Goal: Task Accomplishment & Management: Complete application form

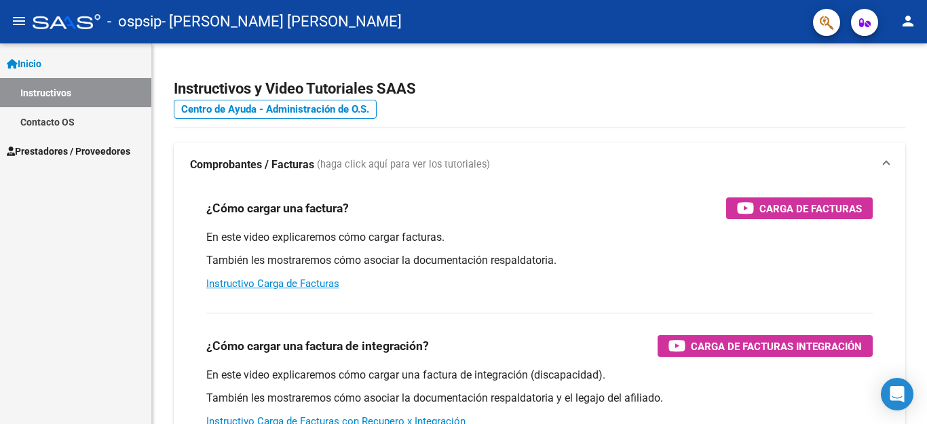
click at [11, 26] on mat-icon "menu" at bounding box center [19, 21] width 16 height 16
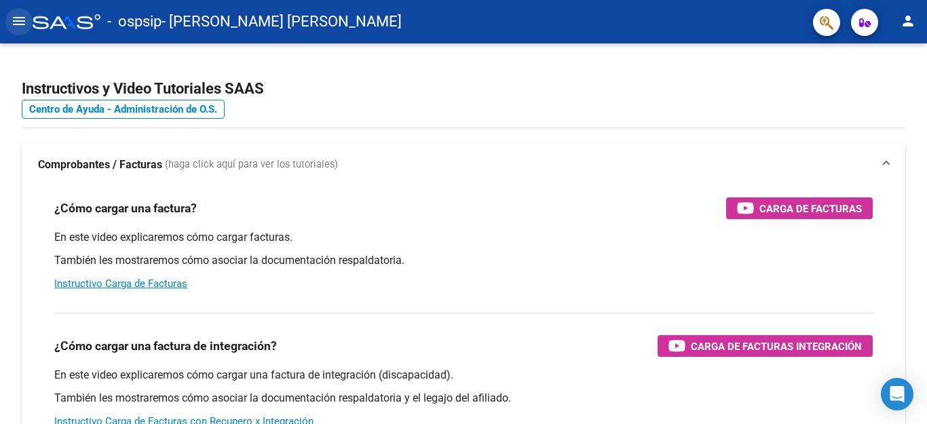
click at [22, 26] on mat-icon "menu" at bounding box center [19, 21] width 16 height 16
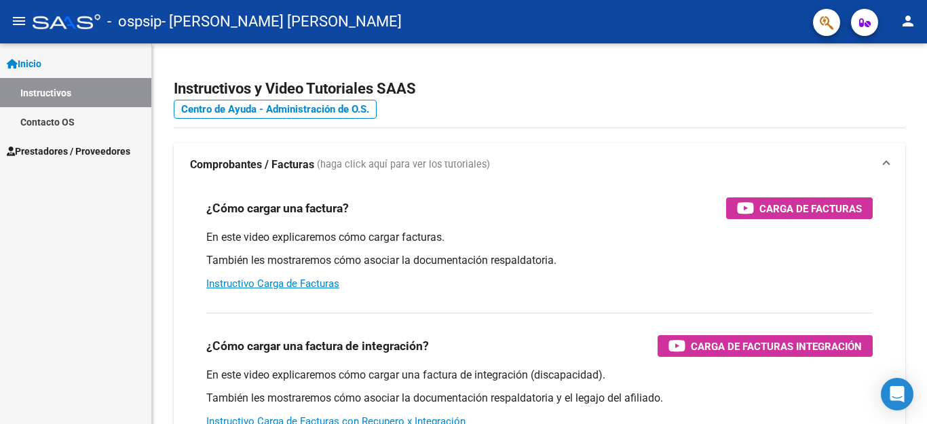
click at [77, 158] on span "Prestadores / Proveedores" at bounding box center [69, 151] width 124 height 15
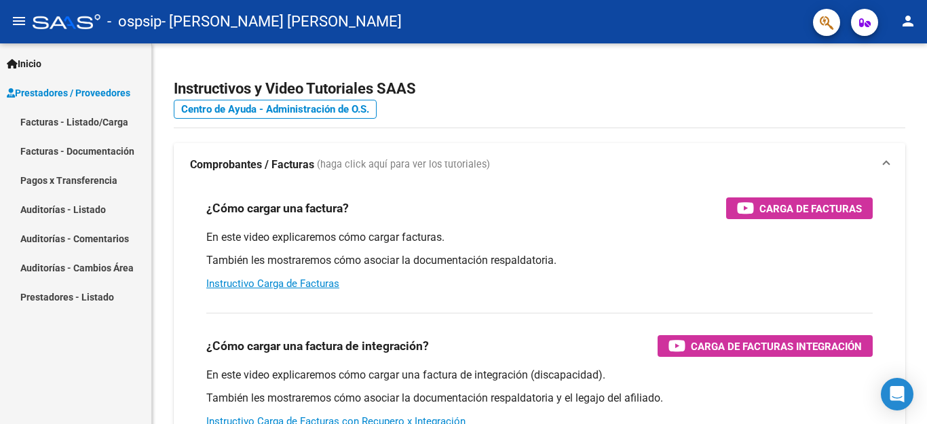
click at [90, 124] on link "Facturas - Listado/Carga" at bounding box center [75, 121] width 151 height 29
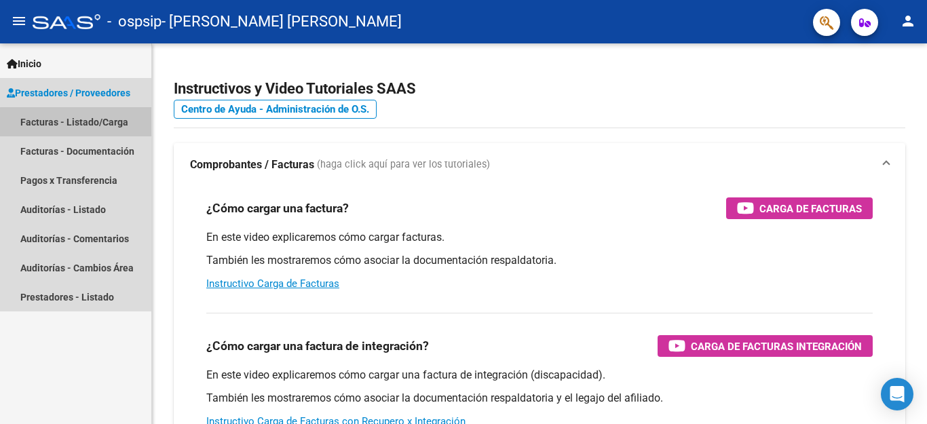
click at [120, 125] on link "Facturas - Listado/Carga" at bounding box center [75, 121] width 151 height 29
click at [56, 116] on link "Facturas - Listado/Carga" at bounding box center [75, 121] width 151 height 29
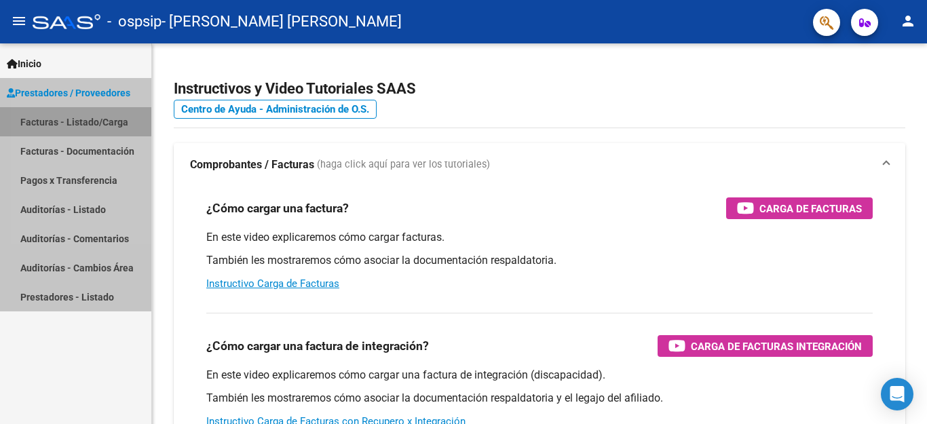
click at [56, 116] on link "Facturas - Listado/Carga" at bounding box center [75, 121] width 151 height 29
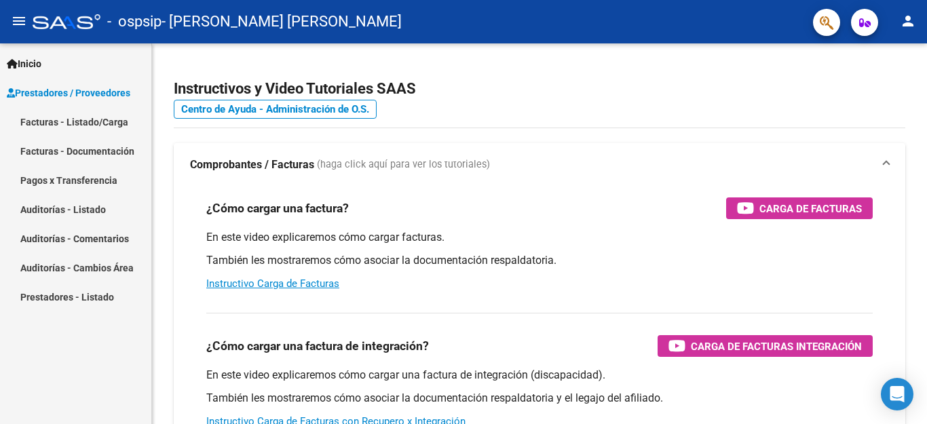
click at [58, 122] on link "Facturas - Listado/Carga" at bounding box center [75, 121] width 151 height 29
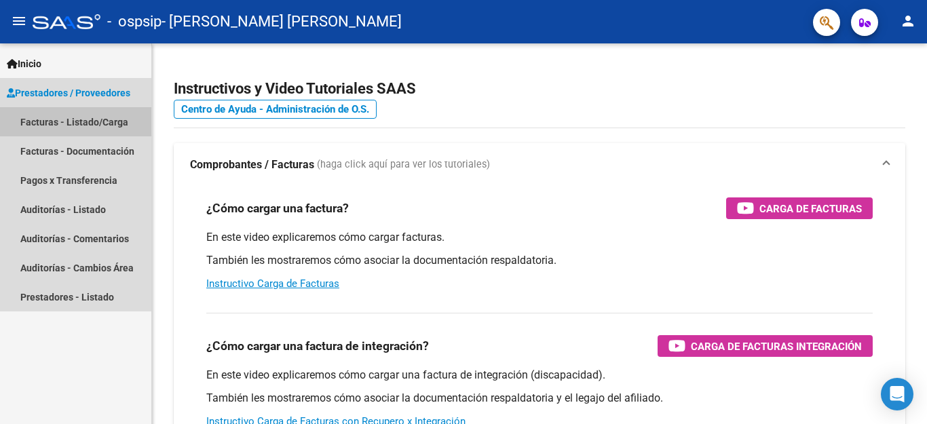
click at [58, 122] on link "Facturas - Listado/Carga" at bounding box center [75, 121] width 151 height 29
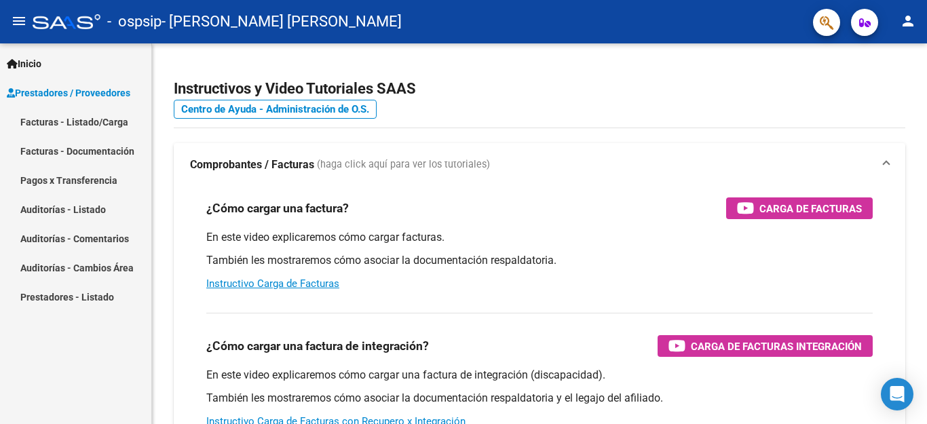
click at [41, 60] on span "Inicio" at bounding box center [24, 63] width 35 height 15
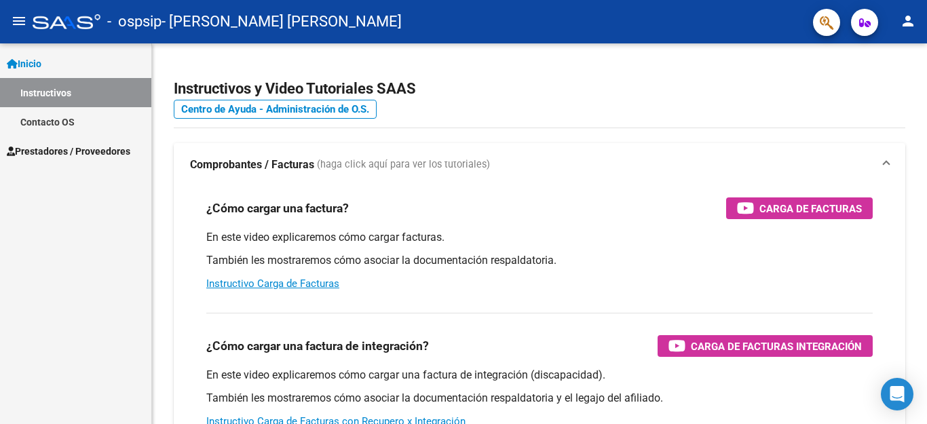
click at [61, 154] on span "Prestadores / Proveedores" at bounding box center [69, 151] width 124 height 15
click at [74, 145] on span "Prestadores / Proveedores" at bounding box center [69, 151] width 124 height 15
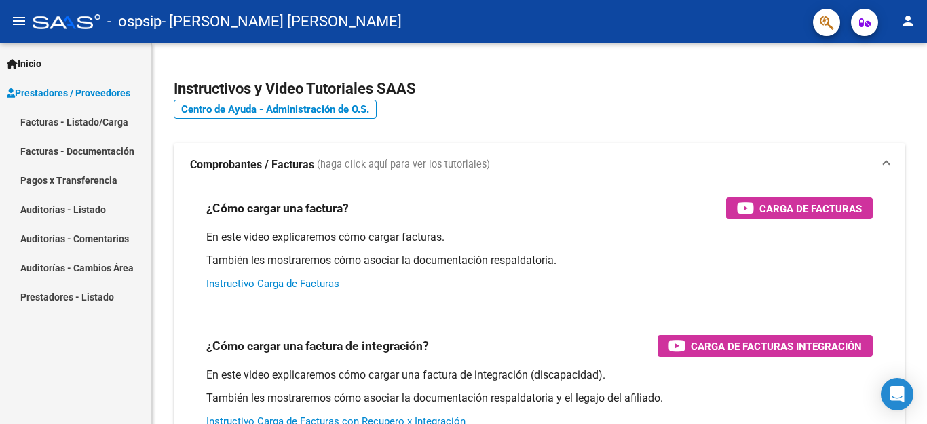
click at [88, 127] on link "Facturas - Listado/Carga" at bounding box center [75, 121] width 151 height 29
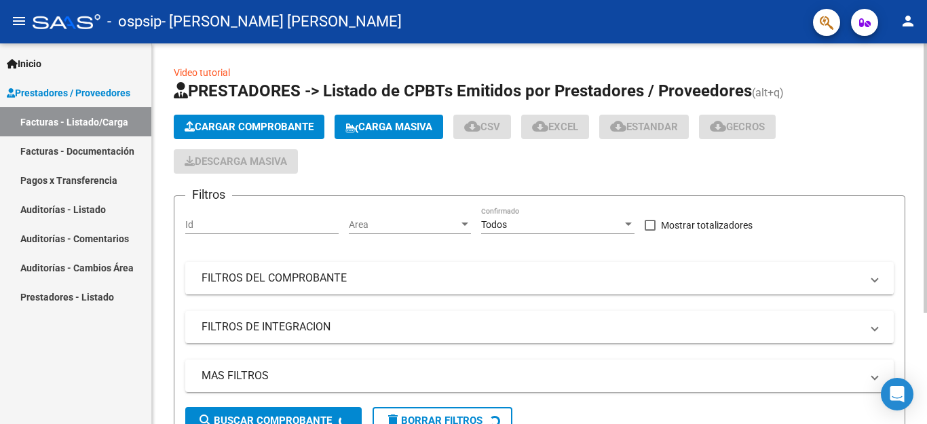
click at [212, 124] on span "Cargar Comprobante" at bounding box center [249, 127] width 129 height 12
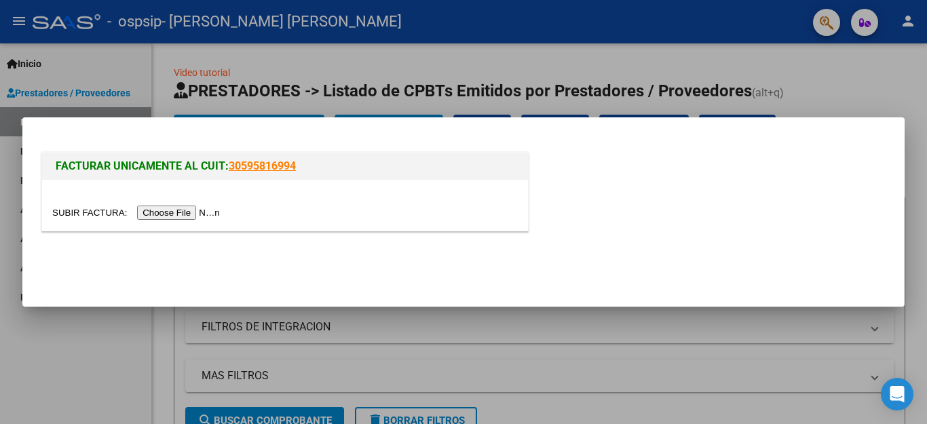
click at [189, 211] on input "file" at bounding box center [138, 213] width 172 height 14
click at [204, 210] on input "file" at bounding box center [138, 213] width 172 height 14
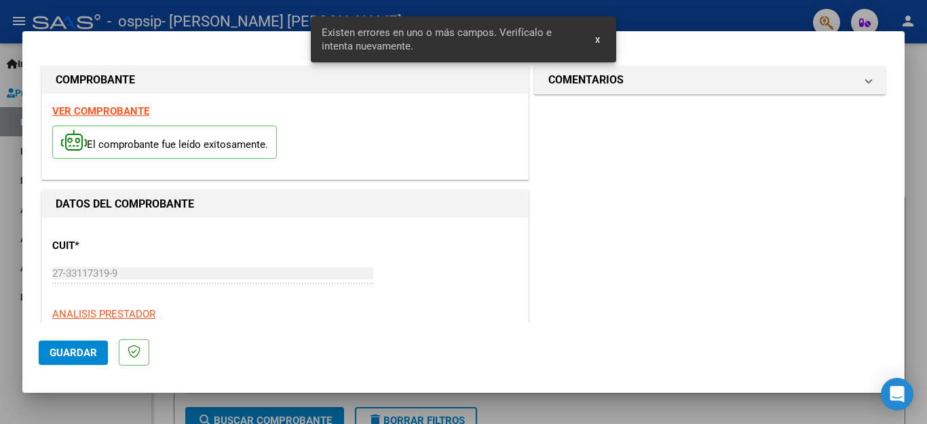
scroll to position [310, 0]
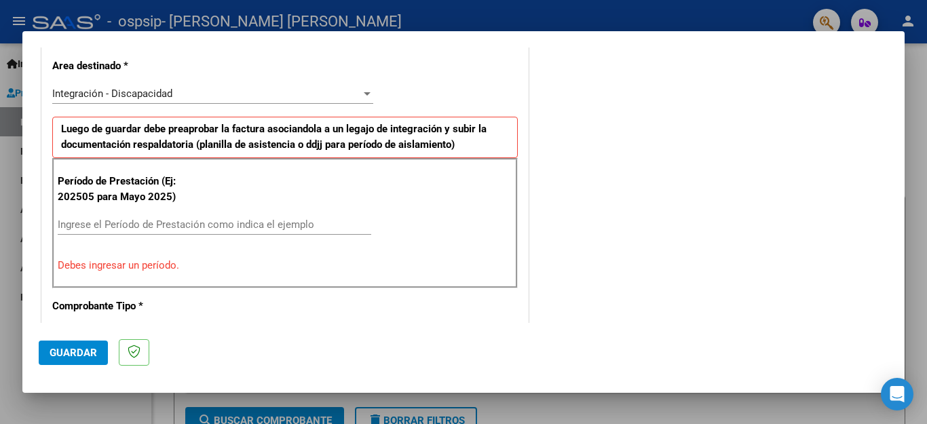
click at [202, 221] on input "Ingrese el Período de Prestación como indica el ejemplo" at bounding box center [215, 225] width 314 height 12
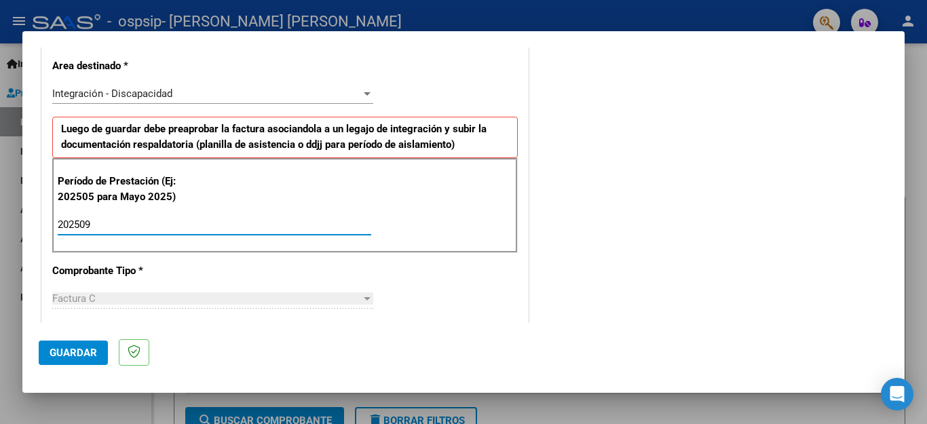
type input "202509"
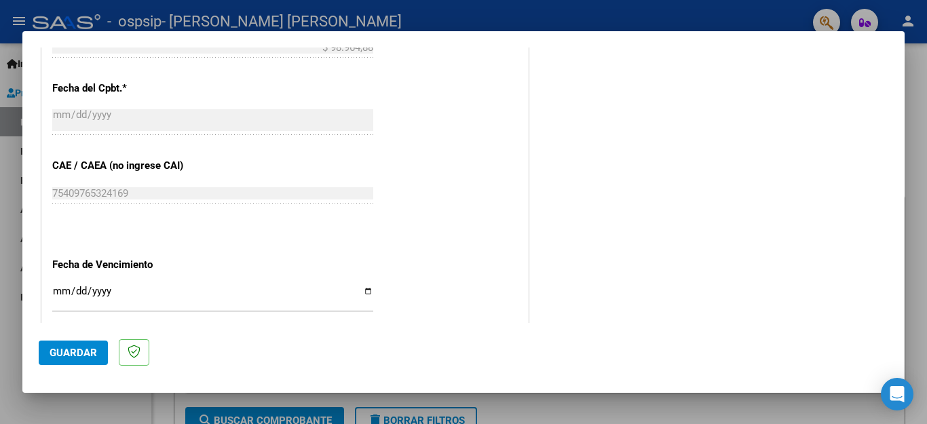
scroll to position [771, 0]
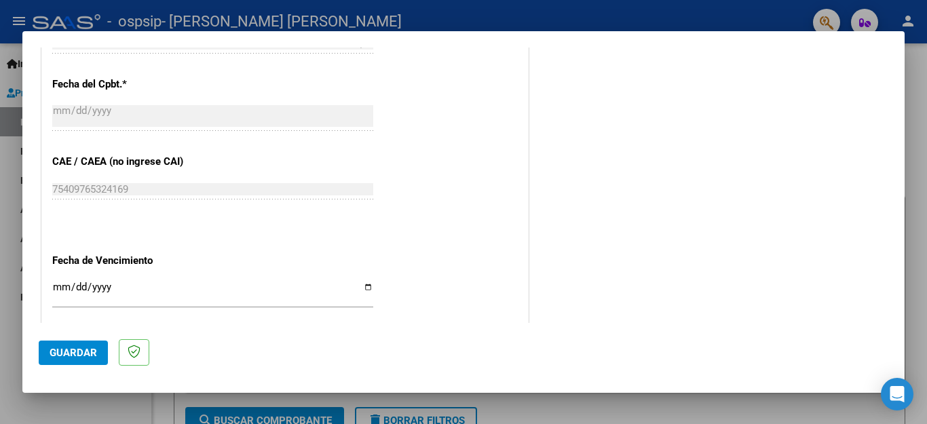
click at [68, 350] on span "Guardar" at bounding box center [74, 353] width 48 height 12
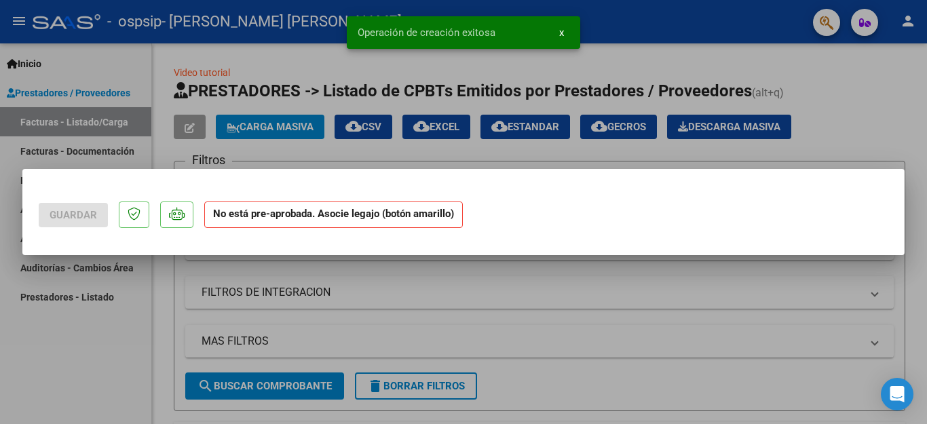
scroll to position [0, 0]
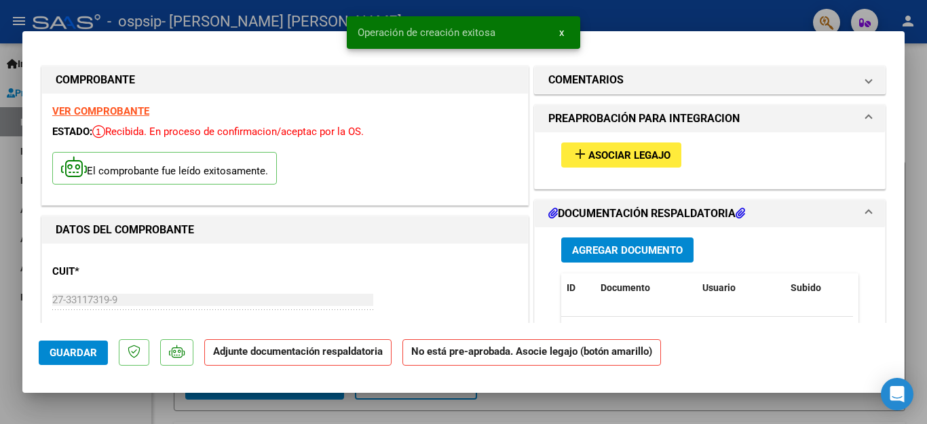
click at [635, 248] on span "Agregar Documento" at bounding box center [627, 250] width 111 height 12
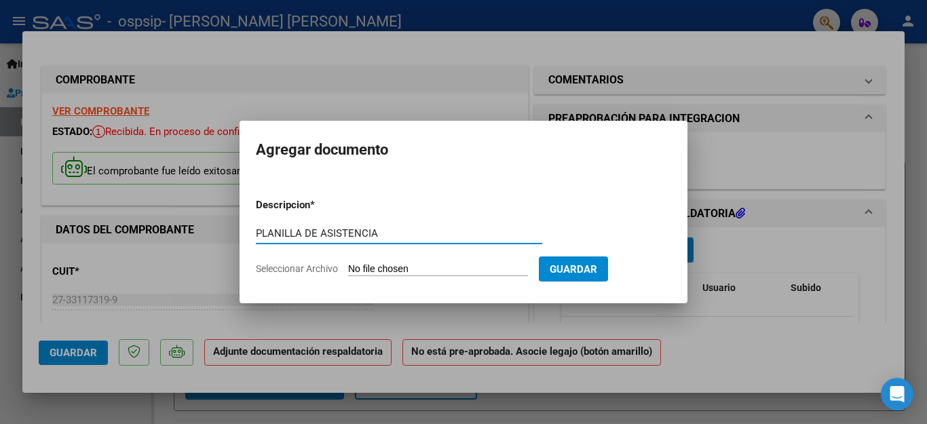
type input "PLANILLA DE ASISTENCIA"
click at [476, 269] on input "Seleccionar Archivo" at bounding box center [438, 269] width 180 height 13
type input "C:\fakepath\Seré septiembre.pdf"
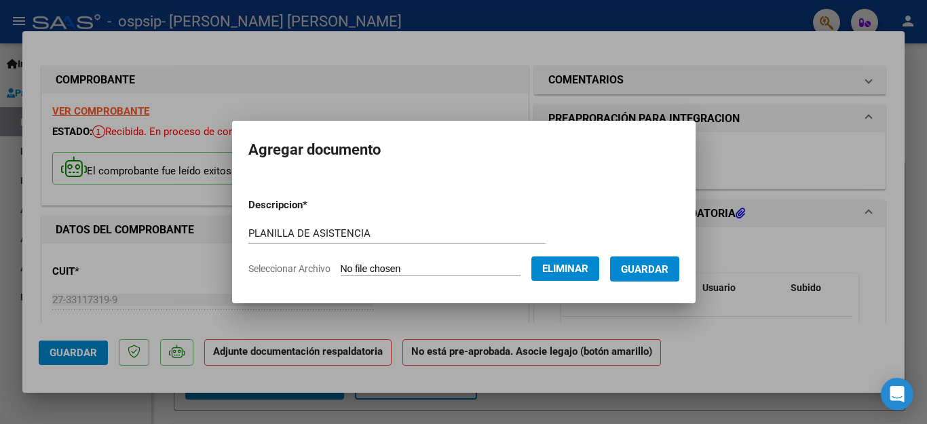
click at [641, 269] on span "Guardar" at bounding box center [645, 269] width 48 height 12
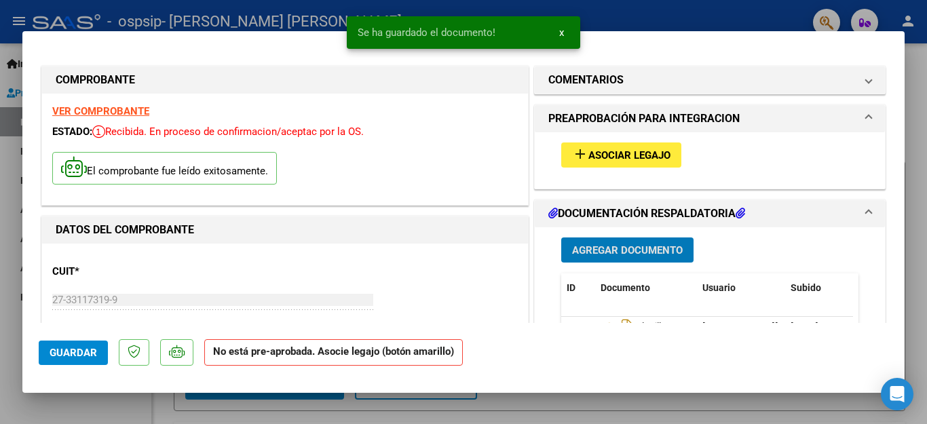
click at [83, 353] on span "Guardar" at bounding box center [74, 353] width 48 height 12
click at [561, 35] on span "x" at bounding box center [561, 32] width 5 height 12
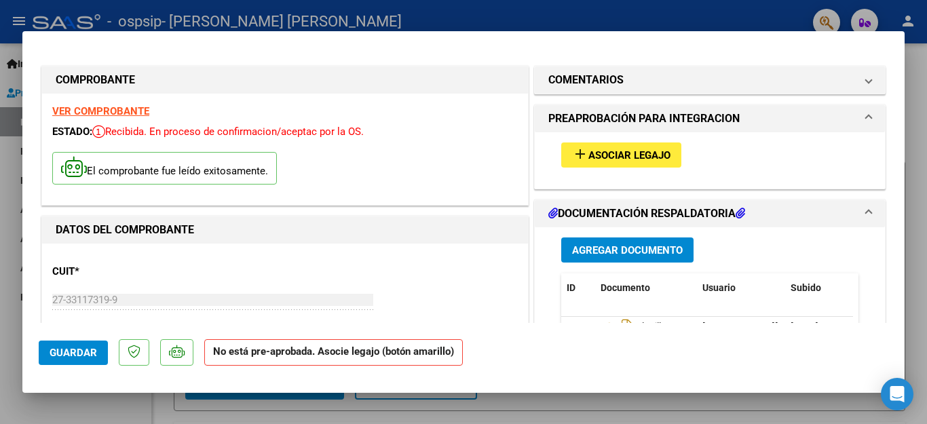
click at [12, 288] on div at bounding box center [463, 212] width 927 height 424
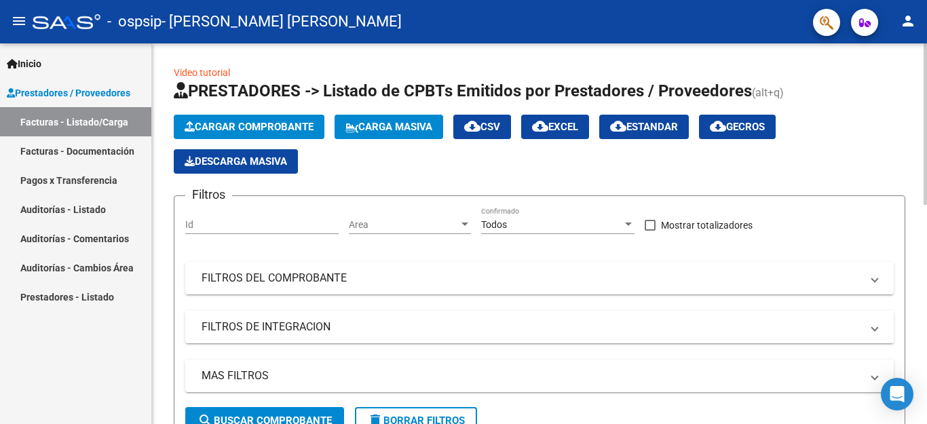
click at [214, 122] on span "Cargar Comprobante" at bounding box center [249, 127] width 129 height 12
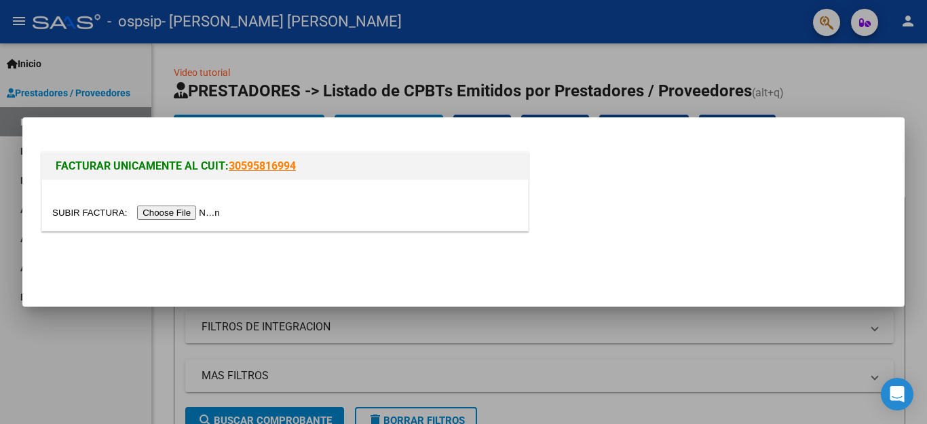
click at [197, 214] on input "file" at bounding box center [138, 213] width 172 height 14
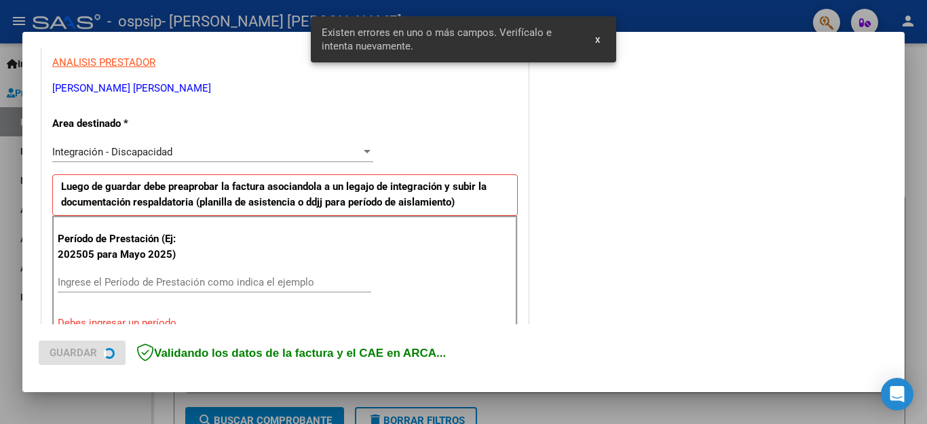
scroll to position [310, 0]
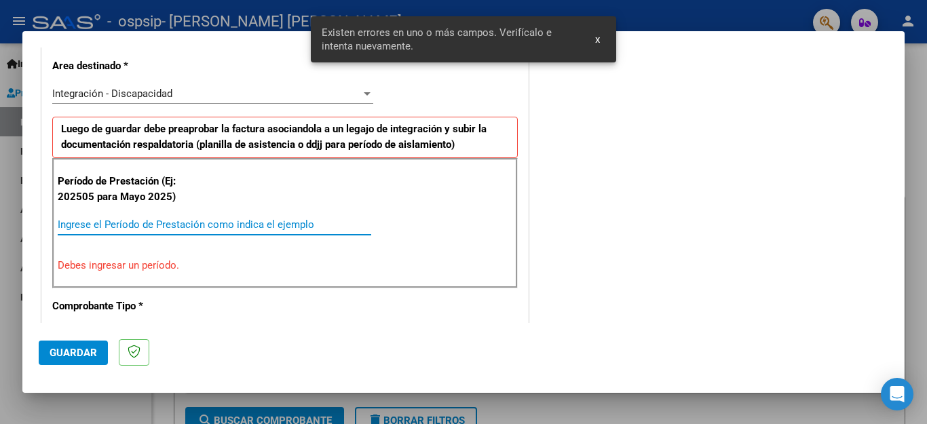
click at [170, 225] on input "Ingrese el Período de Prestación como indica el ejemplo" at bounding box center [215, 225] width 314 height 12
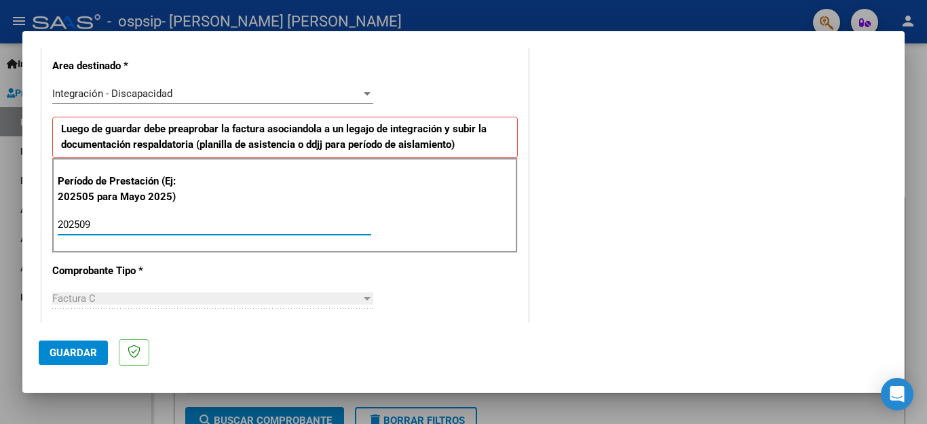
type input "202509"
click at [65, 349] on span "Guardar" at bounding box center [74, 353] width 48 height 12
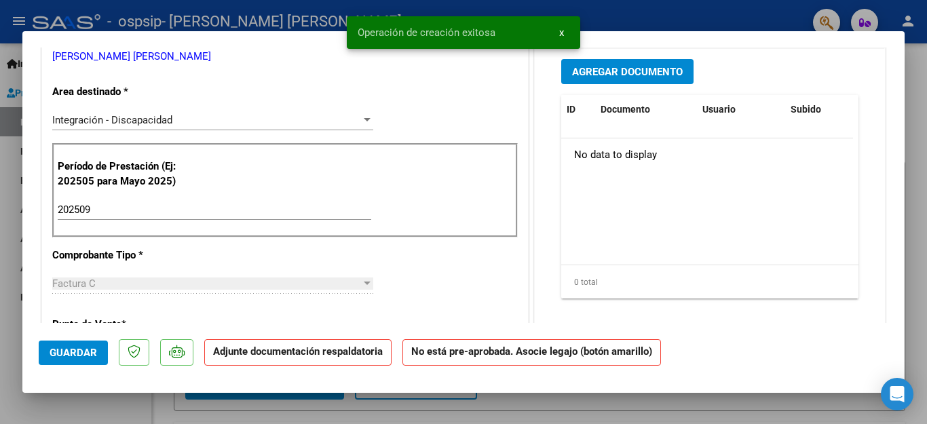
scroll to position [0, 0]
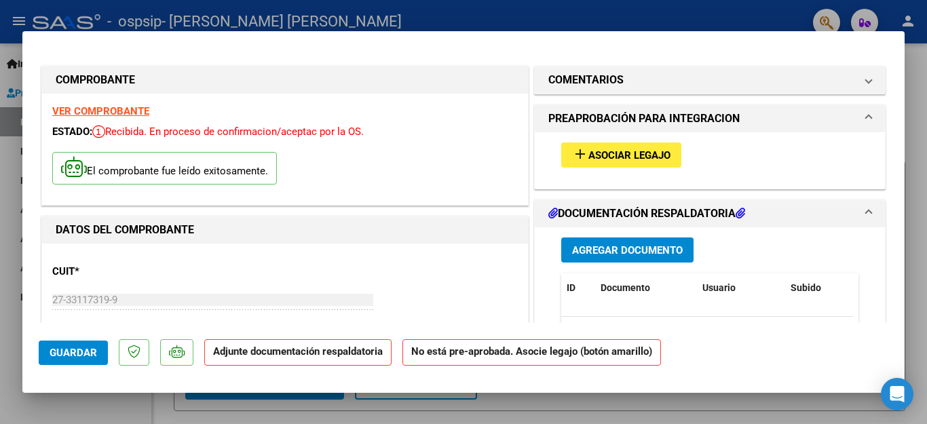
click at [603, 248] on span "Agregar Documento" at bounding box center [627, 250] width 111 height 12
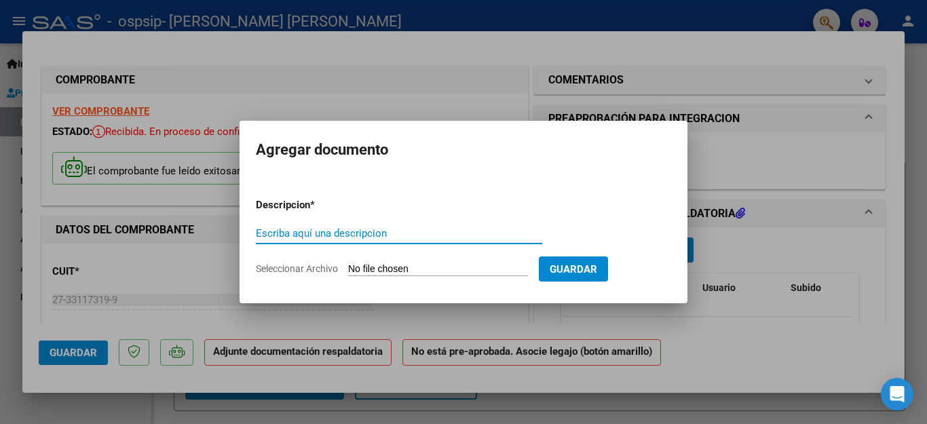
click at [405, 239] on input "Escriba aquí una descripcion" at bounding box center [399, 233] width 286 height 12
type input "planilla de asistencia"
click at [412, 265] on input "Seleccionar Archivo" at bounding box center [438, 269] width 180 height 13
type input "C:\fakepath\Matías septiembre.pdf"
click at [528, 271] on input "Seleccionar Archivo" at bounding box center [438, 269] width 180 height 13
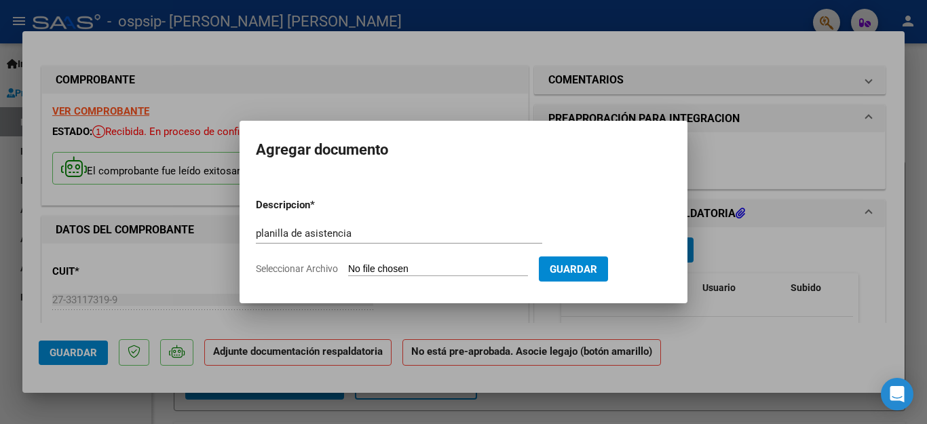
type input "C:\fakepath\Matías septiembre.pdf"
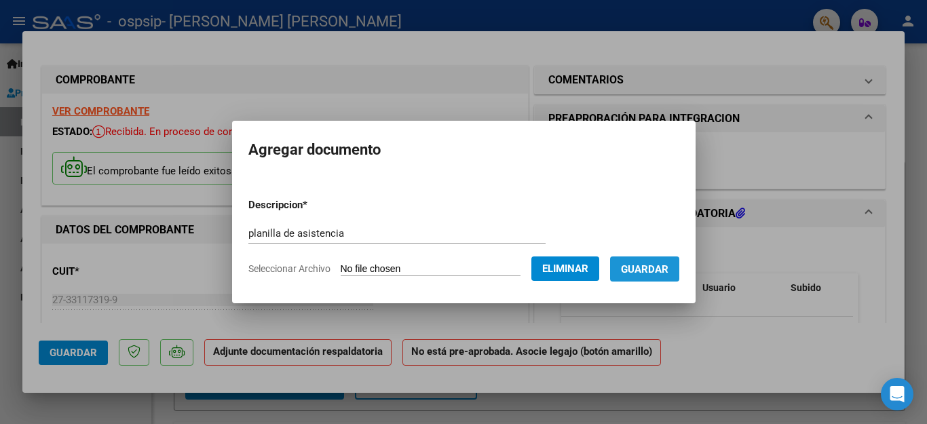
click at [643, 270] on span "Guardar" at bounding box center [645, 269] width 48 height 12
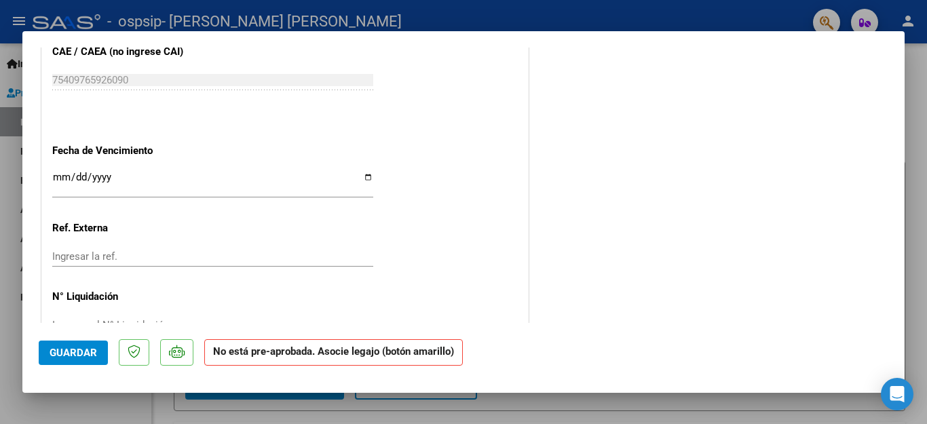
scroll to position [887, 0]
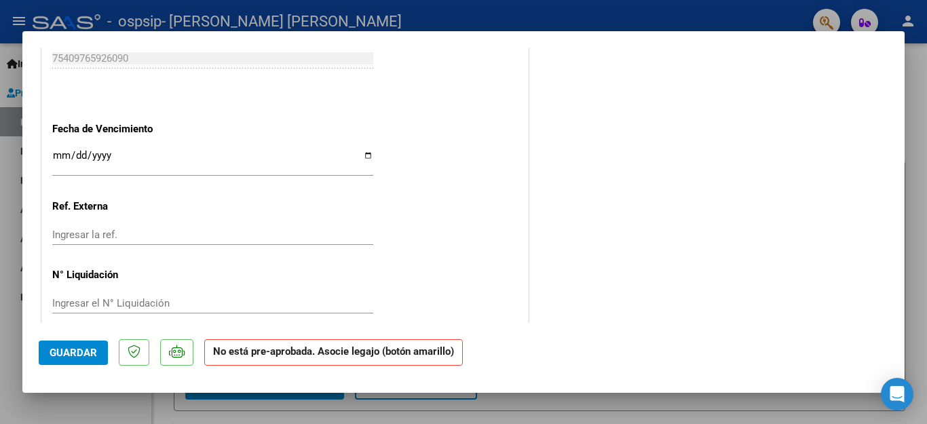
click at [67, 362] on button "Guardar" at bounding box center [73, 353] width 69 height 24
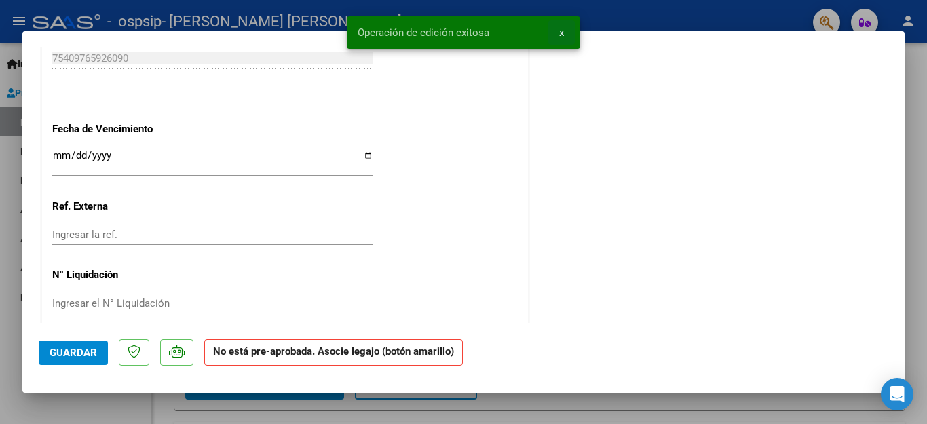
click at [559, 30] on span "x" at bounding box center [561, 32] width 5 height 12
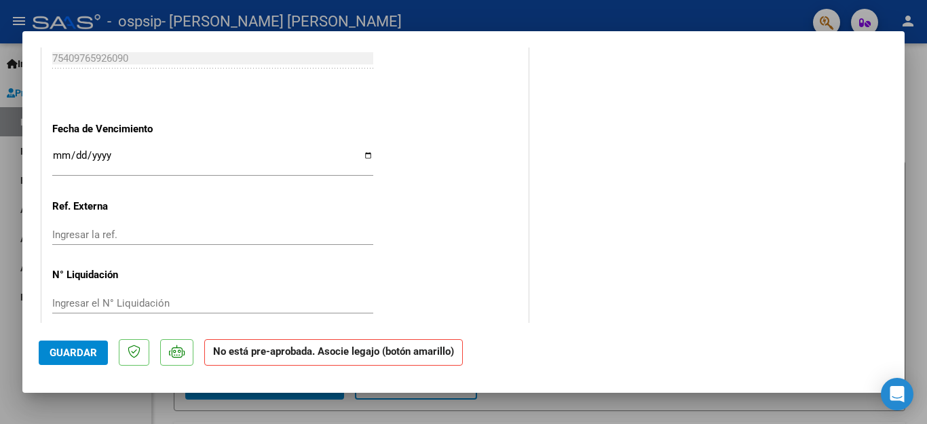
click at [485, 24] on div at bounding box center [463, 212] width 927 height 424
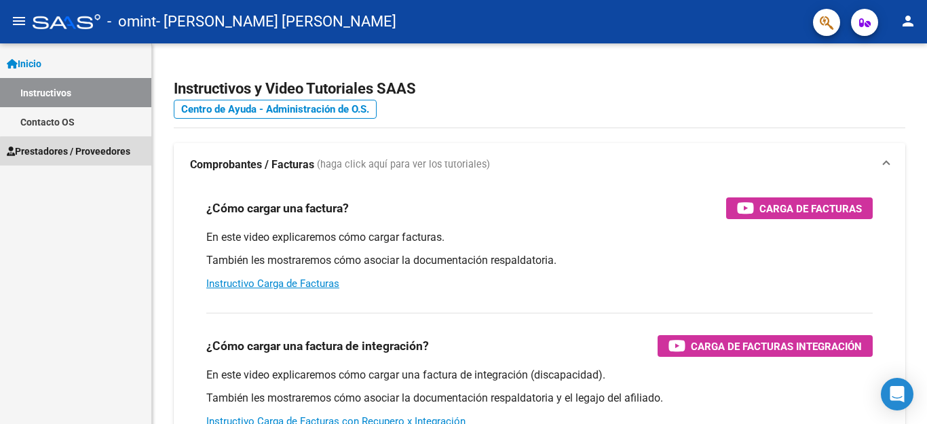
click at [88, 153] on span "Prestadores / Proveedores" at bounding box center [69, 151] width 124 height 15
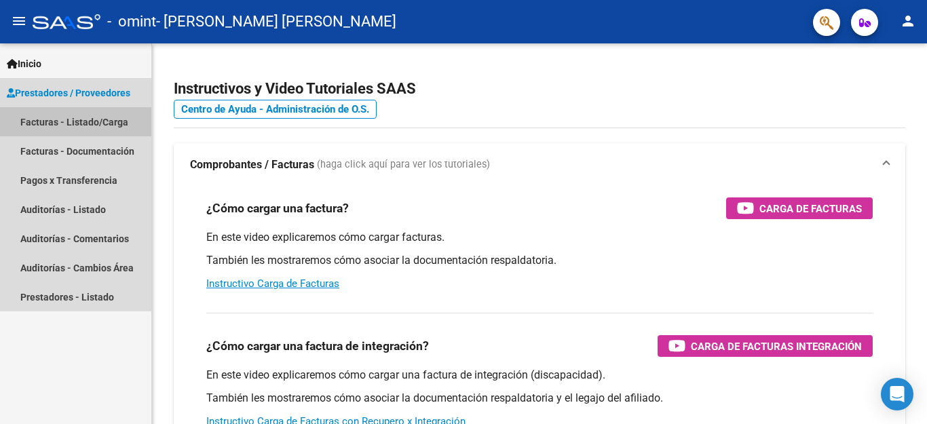
click at [98, 130] on link "Facturas - Listado/Carga" at bounding box center [75, 121] width 151 height 29
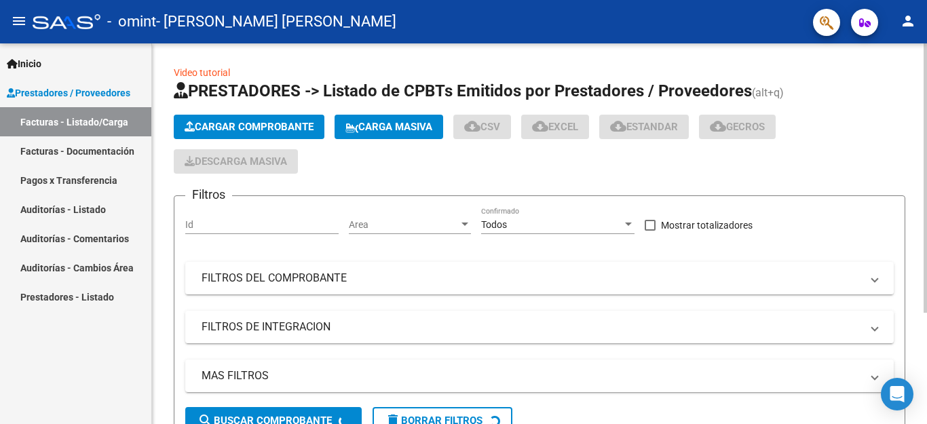
click at [222, 126] on span "Cargar Comprobante" at bounding box center [249, 127] width 129 height 12
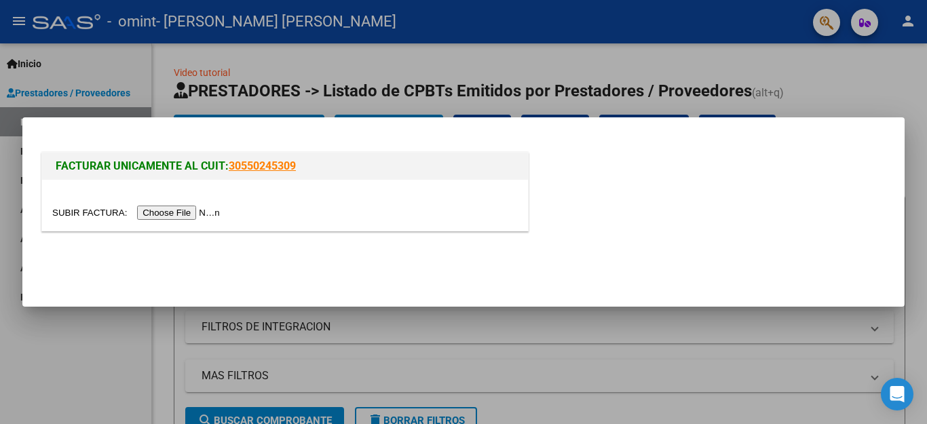
click at [185, 216] on input "file" at bounding box center [138, 213] width 172 height 14
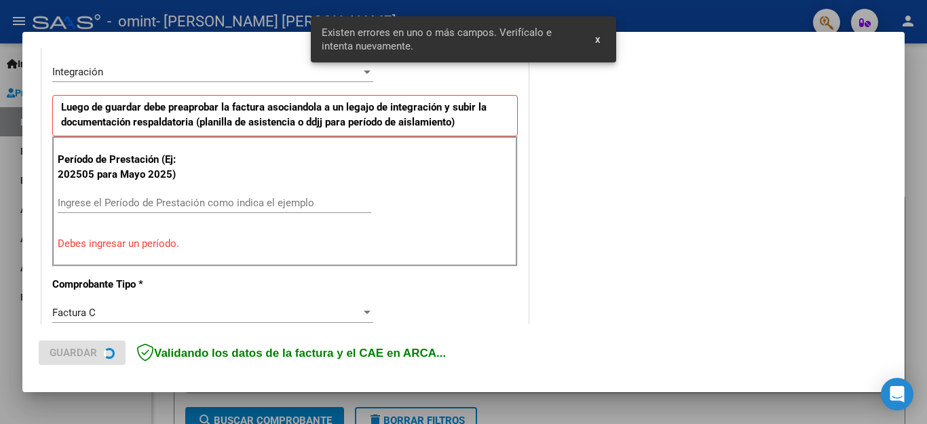
scroll to position [310, 0]
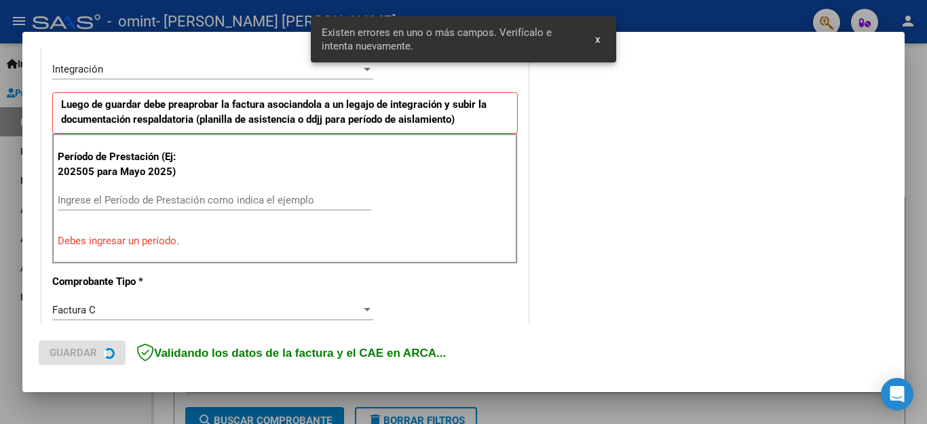
click at [203, 197] on input "Ingrese el Período de Prestación como indica el ejemplo" at bounding box center [215, 200] width 314 height 12
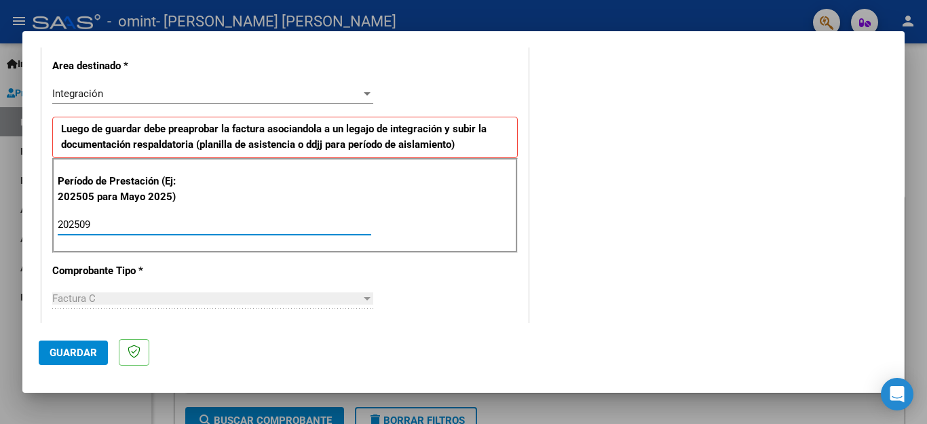
scroll to position [335, 0]
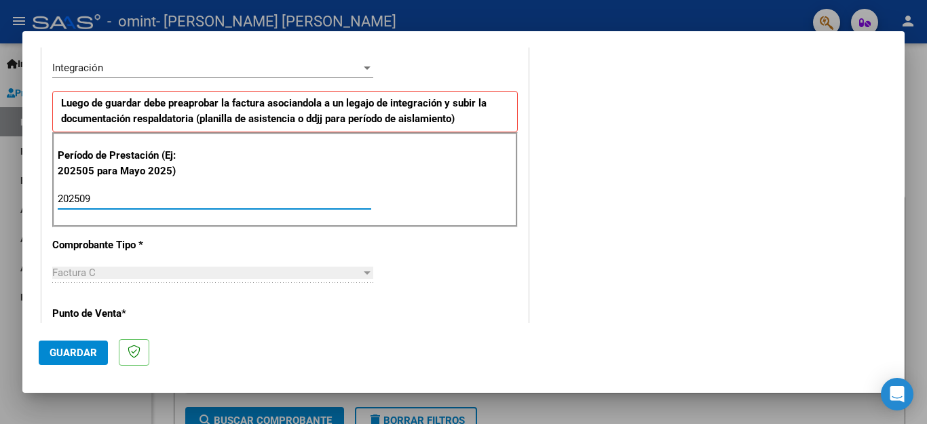
type input "202509"
click at [86, 355] on span "Guardar" at bounding box center [74, 353] width 48 height 12
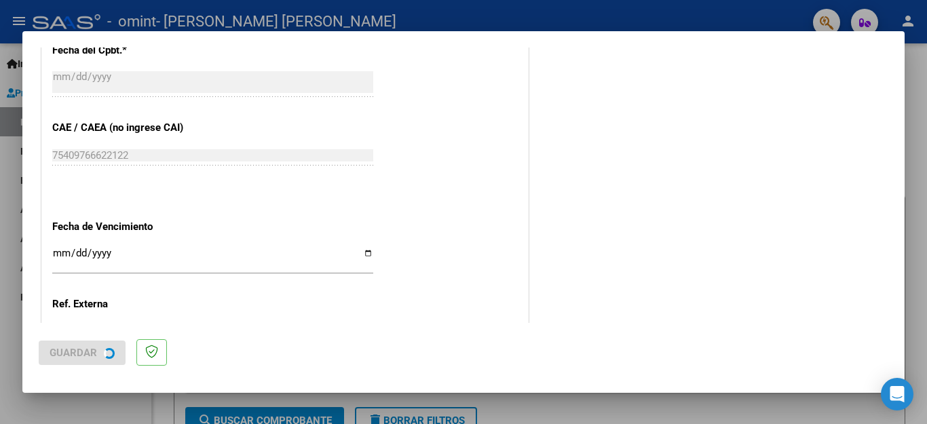
scroll to position [824, 0]
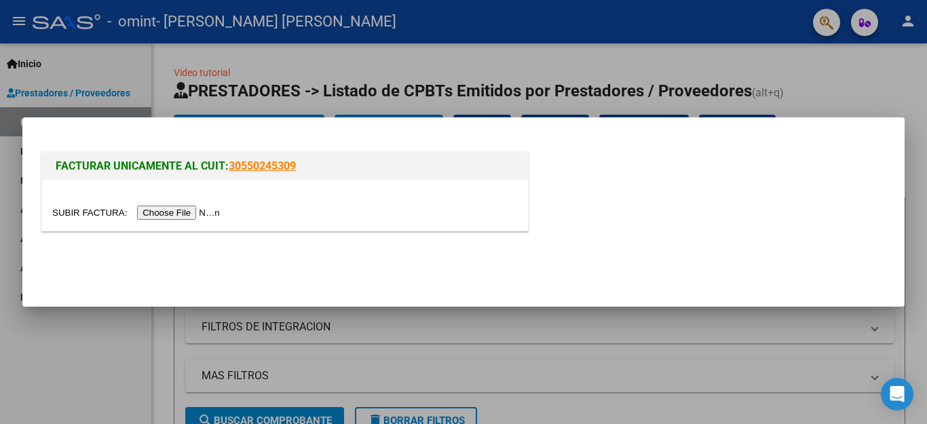
click at [199, 217] on input "file" at bounding box center [138, 213] width 172 height 14
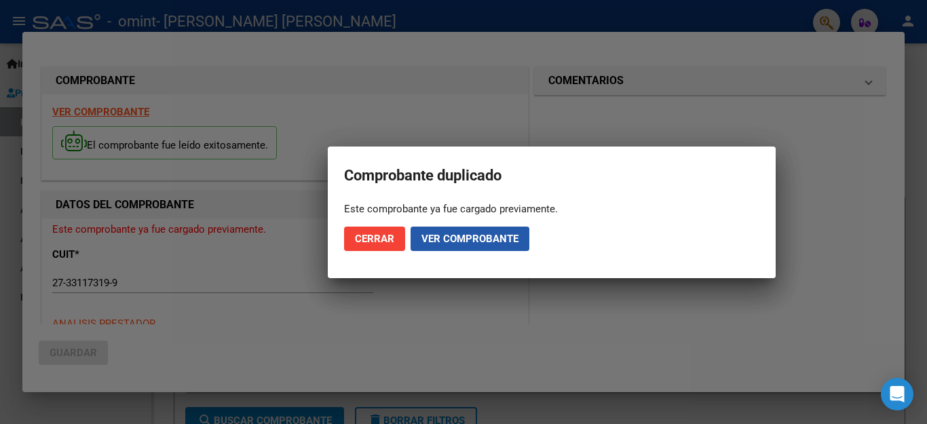
click at [443, 250] on button "Ver comprobante" at bounding box center [470, 239] width 119 height 24
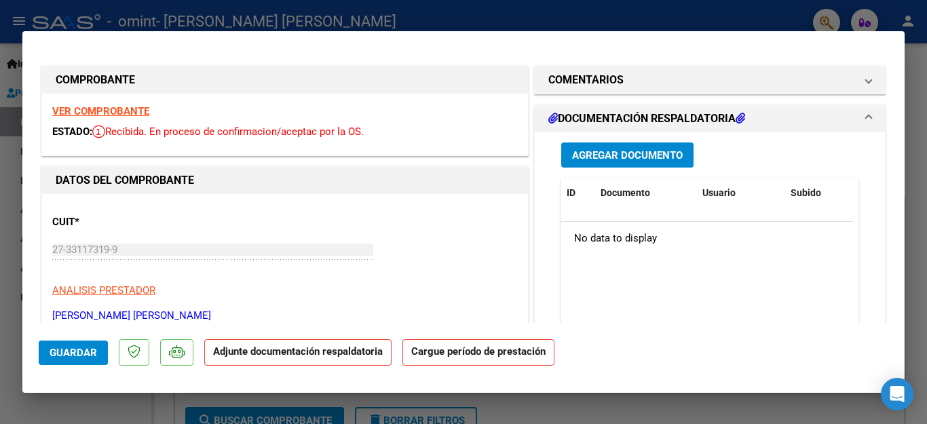
click at [273, 240] on div "27-33117319-9 Ingresar CUIT" at bounding box center [212, 250] width 321 height 20
click at [89, 352] on span "Guardar" at bounding box center [74, 353] width 48 height 12
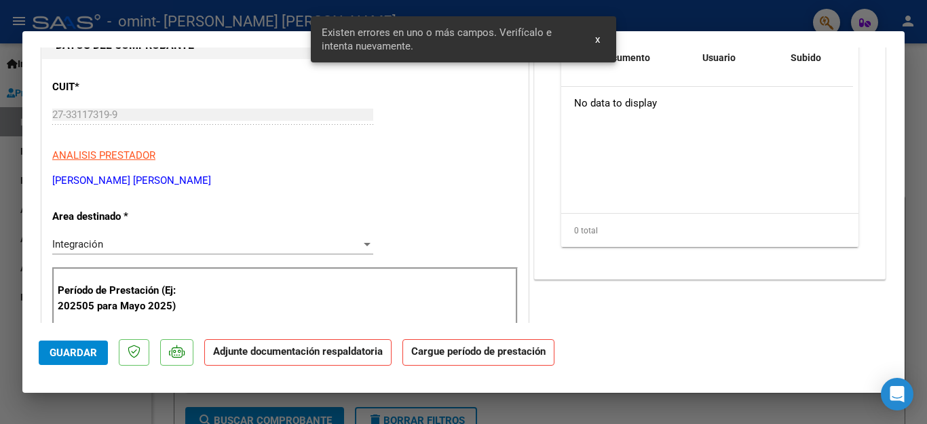
scroll to position [269, 0]
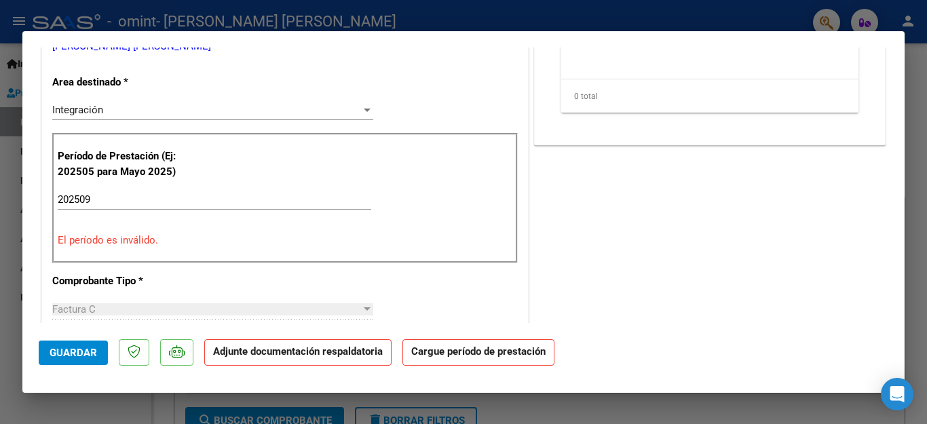
click at [88, 353] on span "Guardar" at bounding box center [74, 353] width 48 height 12
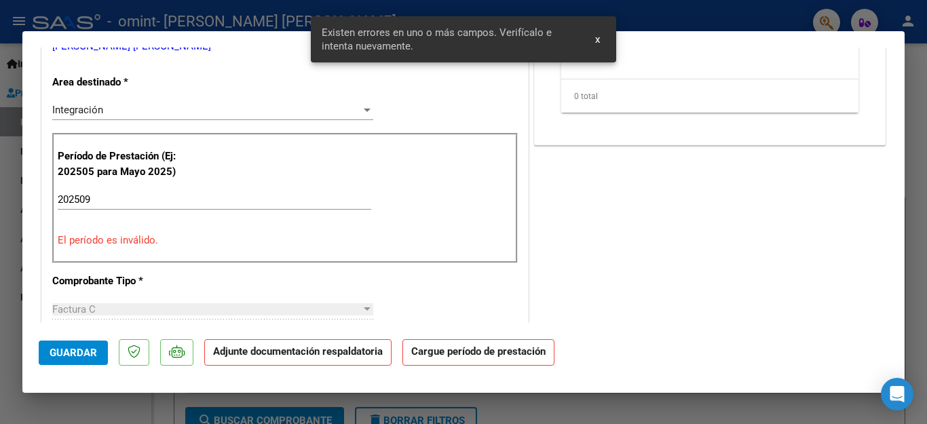
click at [393, 233] on p "El período es inválido." at bounding box center [285, 241] width 455 height 16
click at [249, 201] on input "202509" at bounding box center [215, 199] width 314 height 12
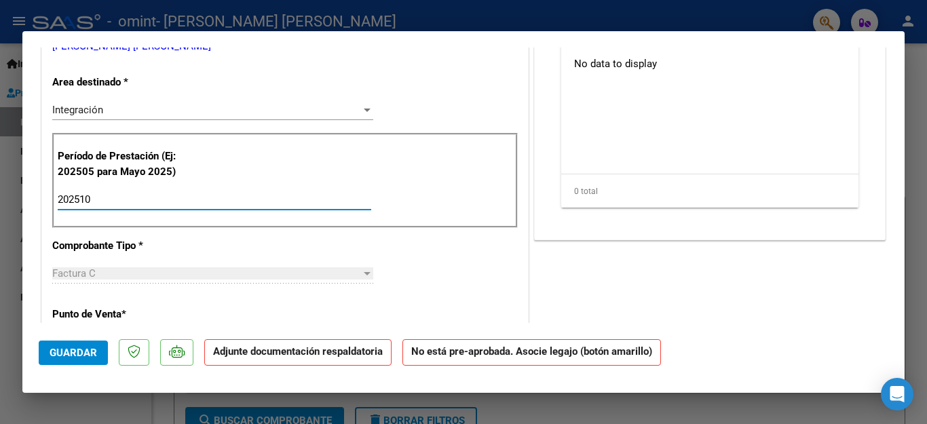
type input "202509"
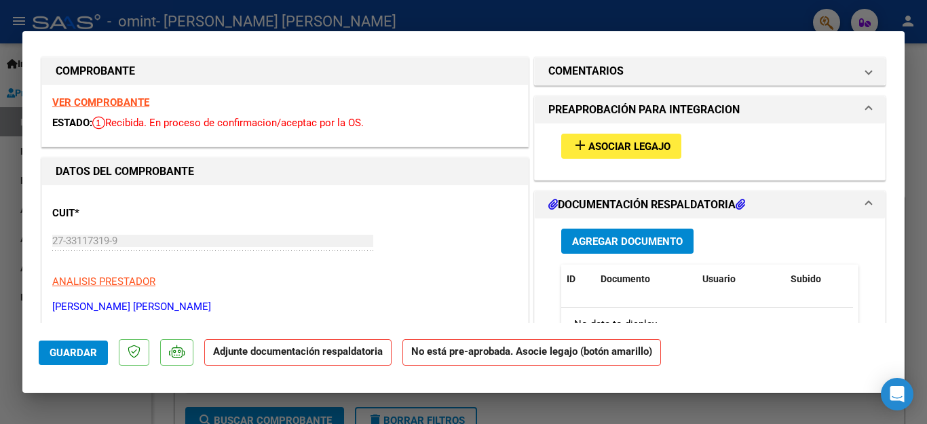
scroll to position [3, 0]
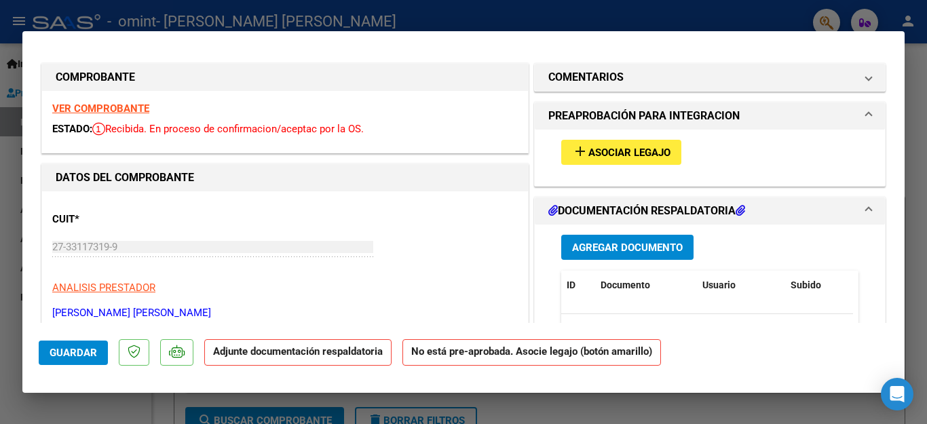
click at [643, 249] on span "Agregar Documento" at bounding box center [627, 248] width 111 height 12
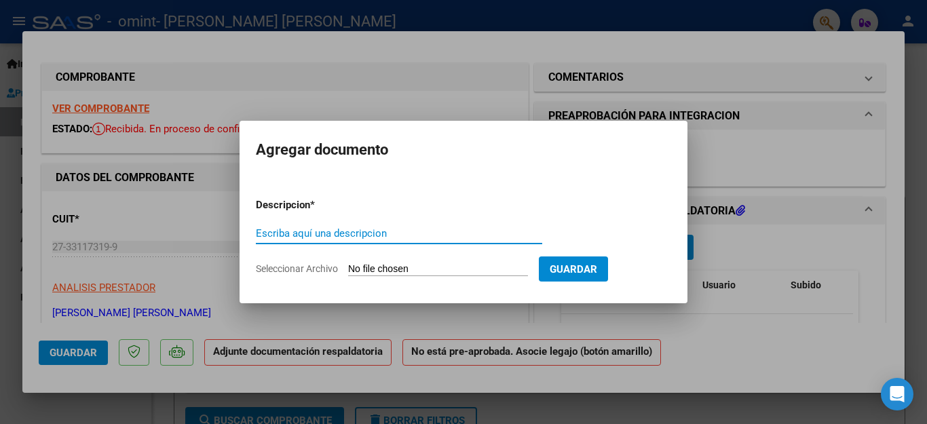
click at [400, 233] on input "Escriba aquí una descripcion" at bounding box center [399, 233] width 286 height 12
type input "planilla de asistencia"
click at [510, 260] on form "Descripcion * planilla de asistencia Escriba aquí una descripcion Seleccionar A…" at bounding box center [463, 236] width 415 height 99
click at [470, 271] on input "Seleccionar Archivo" at bounding box center [438, 269] width 180 height 13
type input "C:\fakepath\[PERSON_NAME] septiembre.pdf"
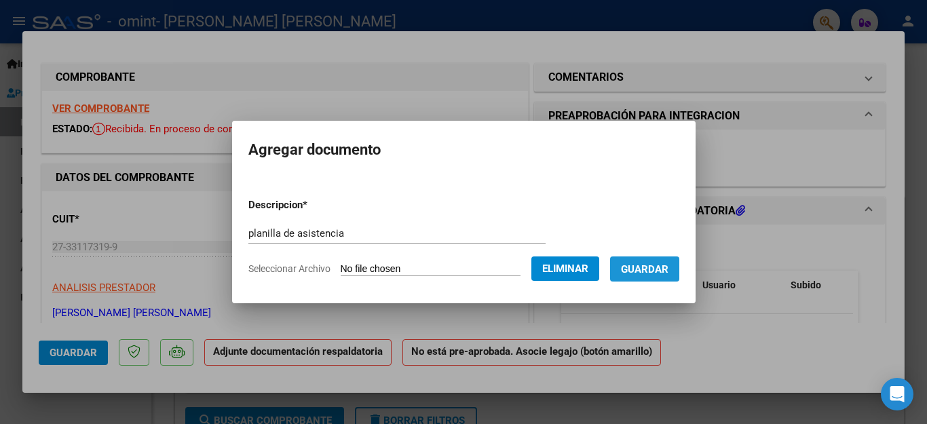
click at [657, 270] on span "Guardar" at bounding box center [645, 269] width 48 height 12
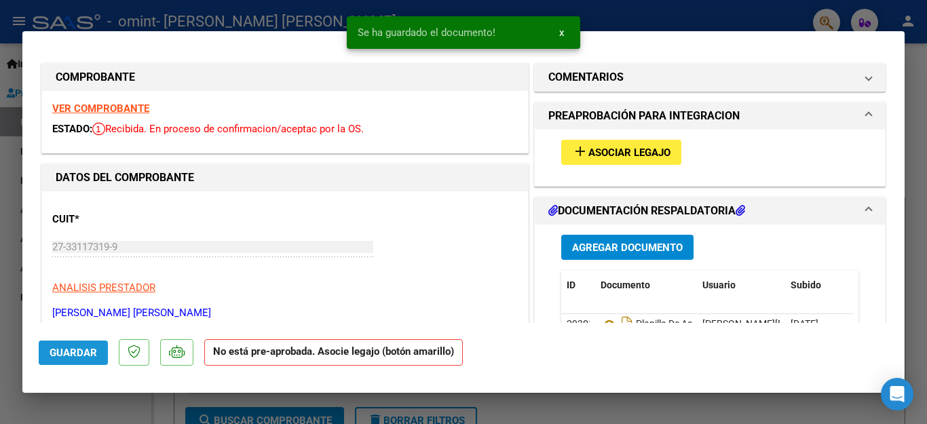
click at [65, 362] on button "Guardar" at bounding box center [73, 353] width 69 height 24
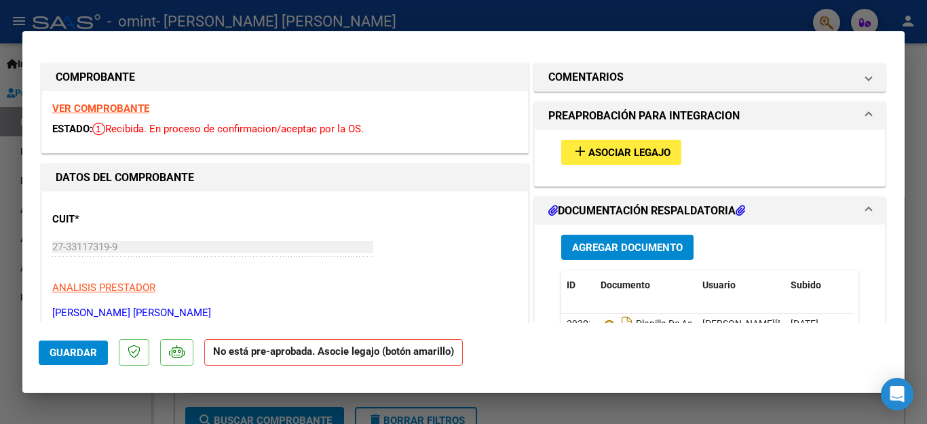
click at [738, 24] on div at bounding box center [463, 212] width 927 height 424
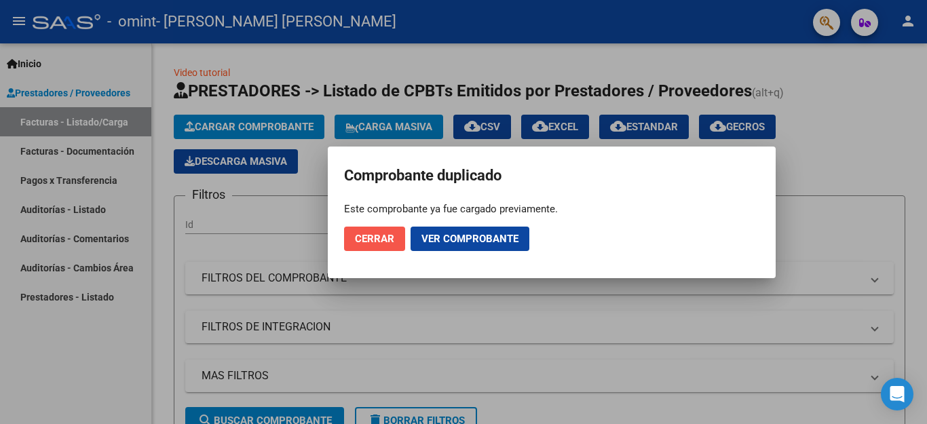
click at [385, 233] on span "Cerrar" at bounding box center [374, 239] width 39 height 12
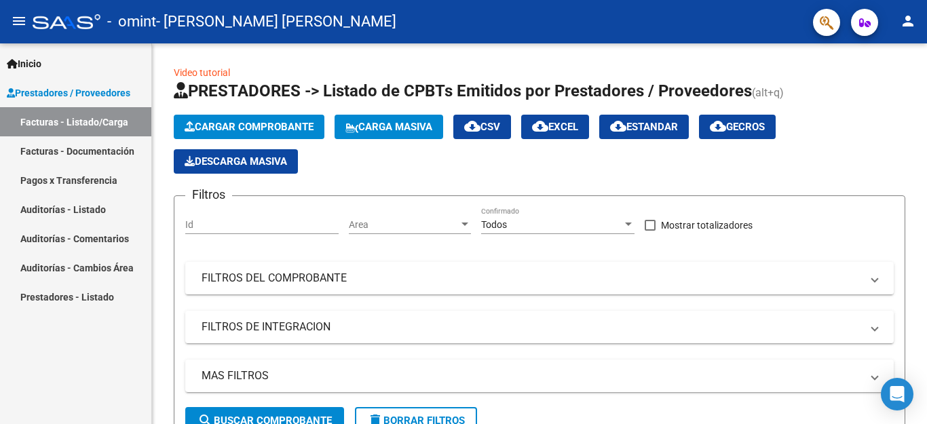
click at [98, 155] on link "Facturas - Documentación" at bounding box center [75, 150] width 151 height 29
